Goal: Transaction & Acquisition: Purchase product/service

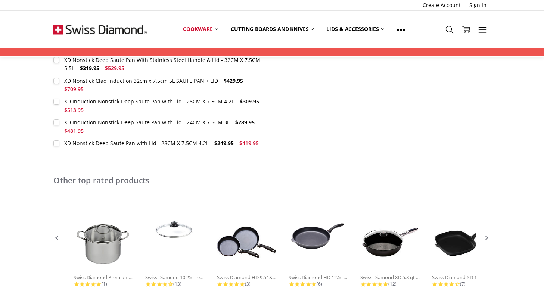
scroll to position [399, 0]
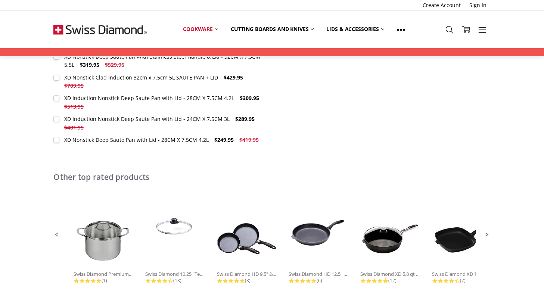
click at [384, 248] on img at bounding box center [391, 239] width 60 height 60
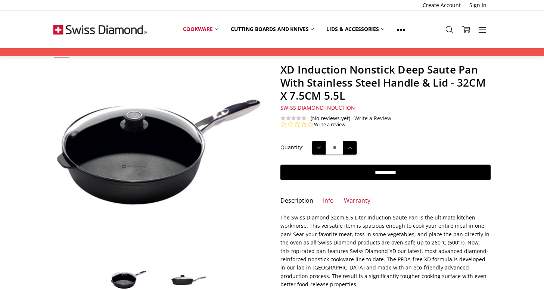
scroll to position [34, 0]
